Goal: Information Seeking & Learning: Answer question/provide support

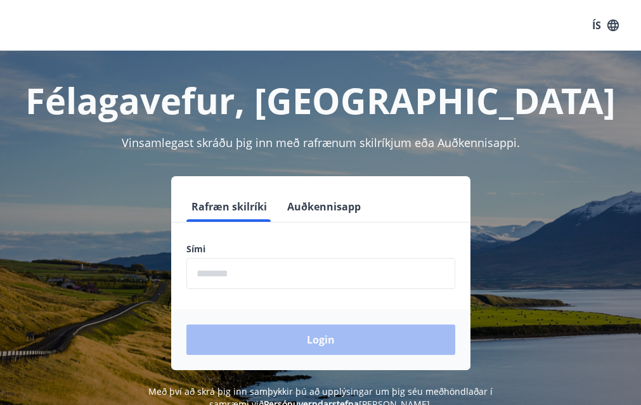
click at [277, 283] on input "phone" at bounding box center [320, 273] width 269 height 31
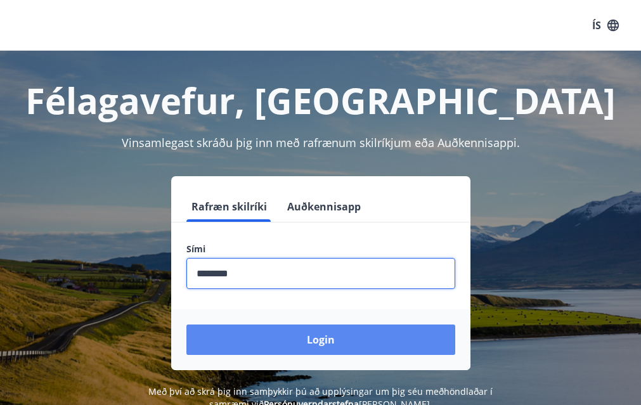
type input "********"
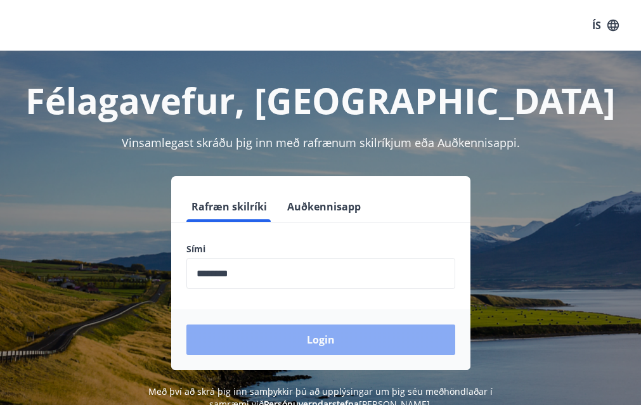
click at [318, 328] on button "Login" at bounding box center [320, 340] width 269 height 30
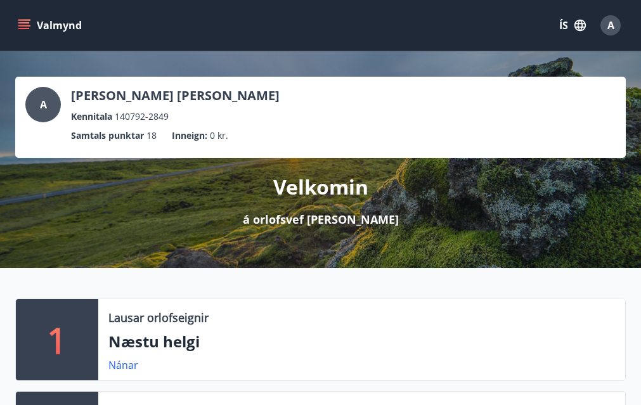
click at [27, 25] on icon "menu" at bounding box center [25, 25] width 14 height 1
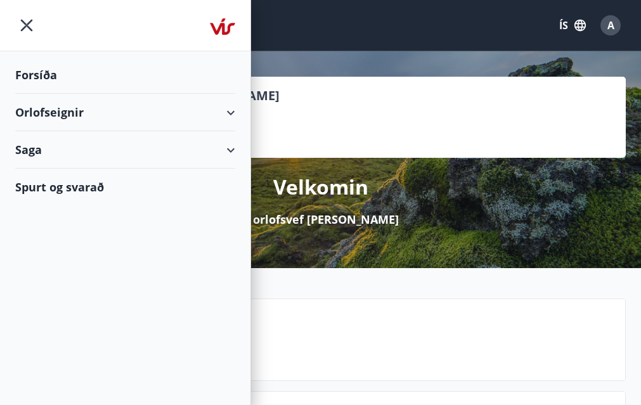
click at [106, 183] on div "Spurt og svarað" at bounding box center [125, 187] width 220 height 37
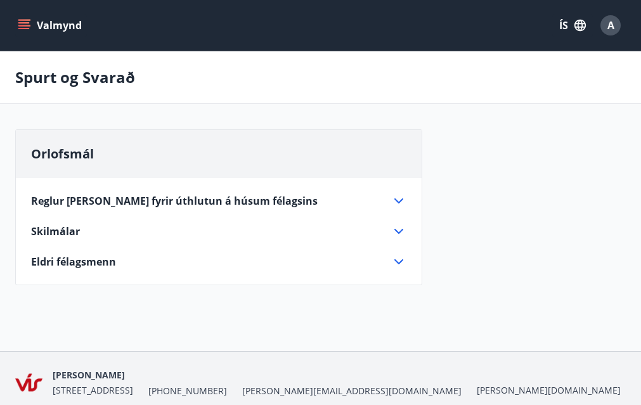
click at [399, 205] on icon at bounding box center [398, 200] width 15 height 15
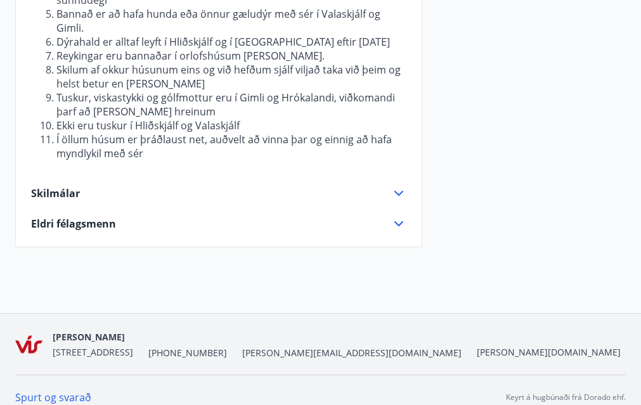
scroll to position [371, 0]
click at [383, 216] on div "Eldri félagsmenn" at bounding box center [211, 223] width 360 height 14
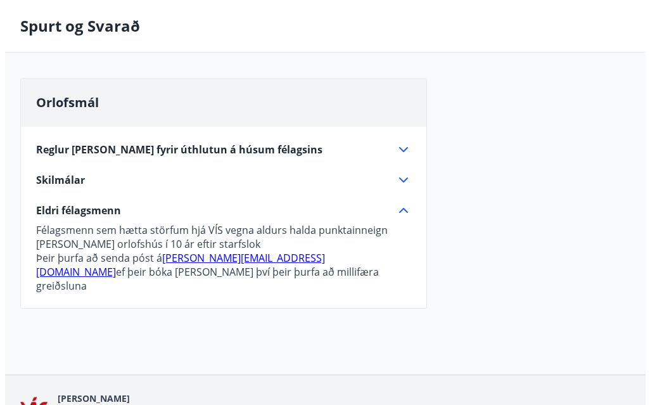
scroll to position [0, 0]
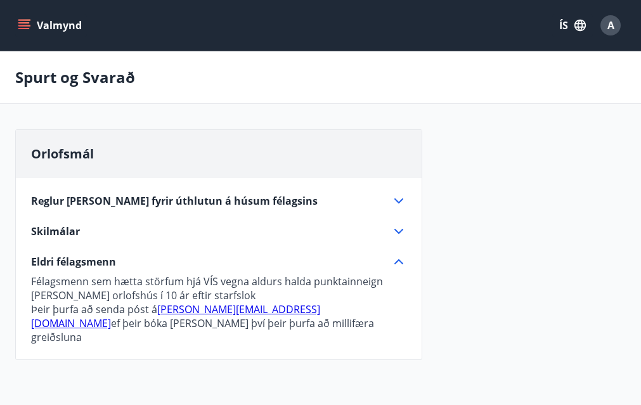
click at [614, 30] on div "A" at bounding box center [610, 25] width 20 height 20
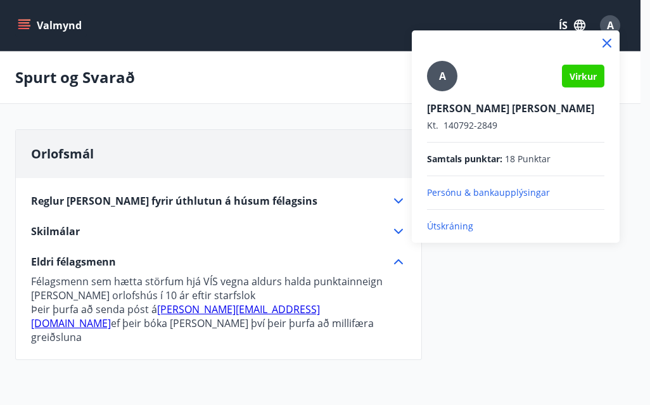
click at [450, 224] on p "Útskráning" at bounding box center [516, 226] width 178 height 13
